Goal: Transaction & Acquisition: Purchase product/service

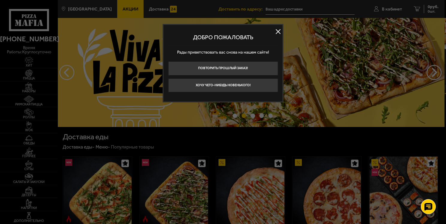
click at [279, 31] on button at bounding box center [278, 31] width 9 height 9
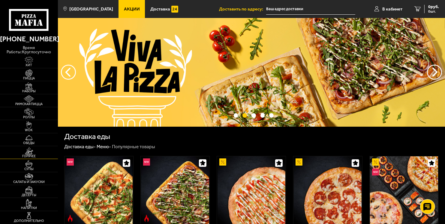
click at [29, 155] on span "Горячее" at bounding box center [29, 156] width 58 height 3
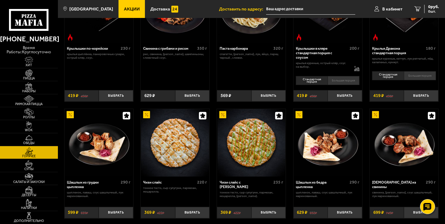
scroll to position [210, 0]
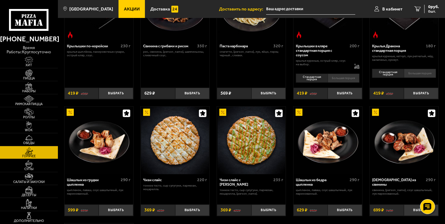
click at [400, 148] on img at bounding box center [404, 141] width 68 height 68
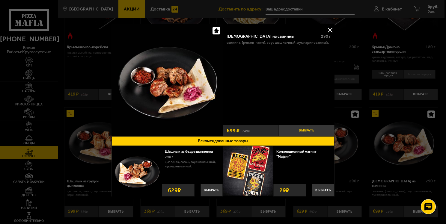
click at [305, 130] on button "Выбрать" at bounding box center [307, 130] width 56 height 11
click at [330, 29] on button at bounding box center [330, 29] width 9 height 9
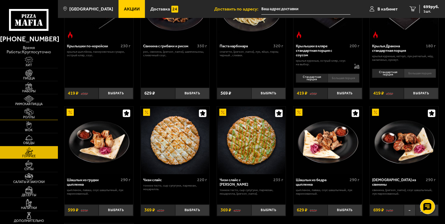
click at [28, 114] on img at bounding box center [29, 111] width 18 height 7
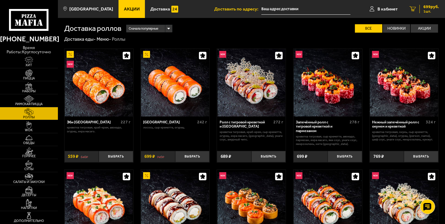
click at [413, 8] on icon "1" at bounding box center [412, 8] width 6 height 5
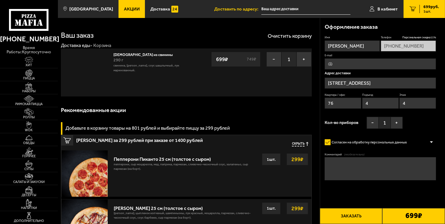
type input "[STREET_ADDRESS]"
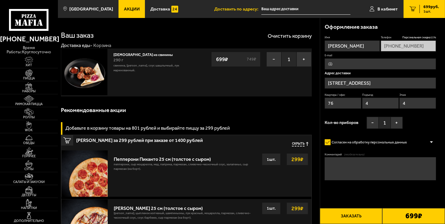
click at [351, 64] on input "E-mail" at bounding box center [380, 63] width 111 height 11
type input "[EMAIL_ADDRESS][DOMAIN_NAME]"
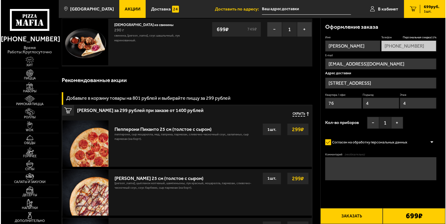
scroll to position [60, 0]
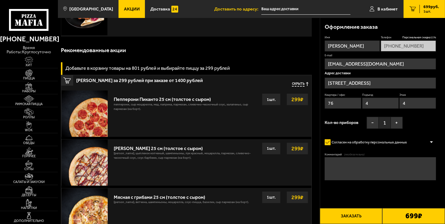
click at [346, 215] on button "Заказать" at bounding box center [351, 216] width 63 height 16
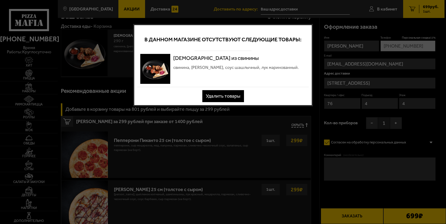
scroll to position [0, 0]
